Goal: Information Seeking & Learning: Understand process/instructions

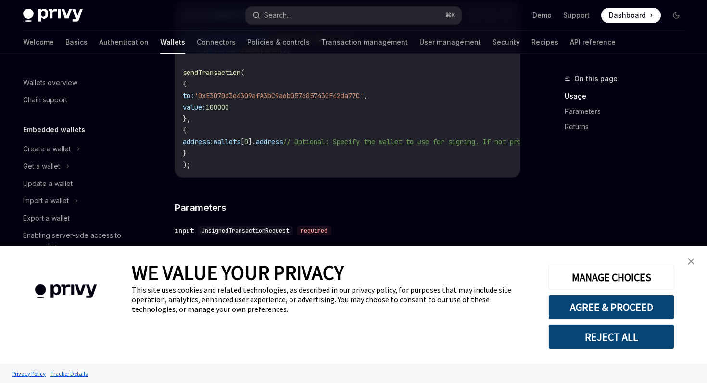
type textarea "*"
click at [646, 303] on button "AGREE & PROCEED" at bounding box center [611, 307] width 126 height 25
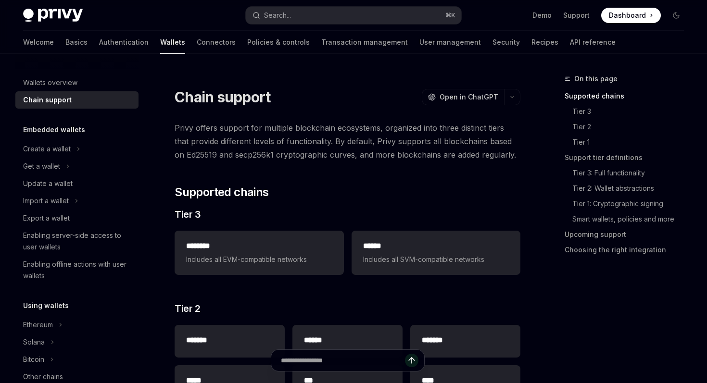
click at [251, 145] on span "Privy offers support for multiple blockchain ecosystems, organized into three d…" at bounding box center [348, 141] width 346 height 40
